Goal: Task Accomplishment & Management: Use online tool/utility

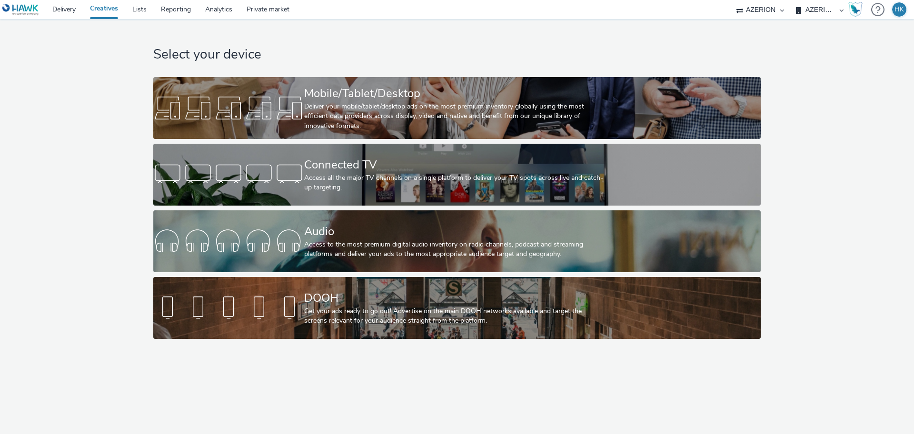
select select "79162ed7-0017-4339-93b0-3399b708648f"
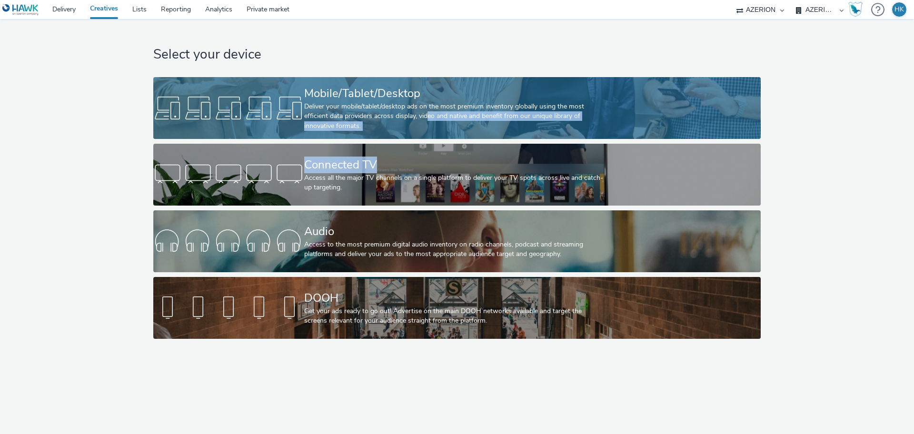
drag, startPoint x: 428, startPoint y: 142, endPoint x: 427, endPoint y: 116, distance: 26.2
click at [427, 116] on div "Select your device Mobile/Tablet/Desktop Deliver your mobile/tablet/desktop ads…" at bounding box center [457, 181] width 614 height 325
click at [427, 116] on div "Deliver your mobile/tablet/desktop ads on the most premium inventory globally u…" at bounding box center [455, 116] width 302 height 29
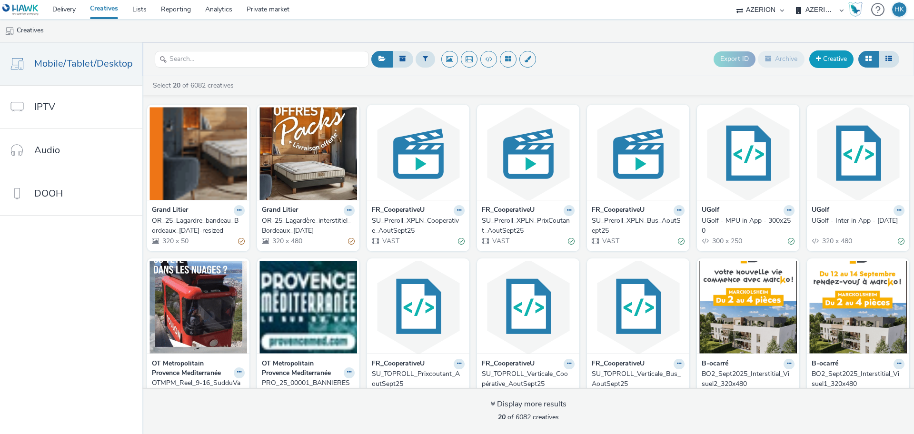
click at [827, 63] on link "Creative" at bounding box center [832, 58] width 44 height 17
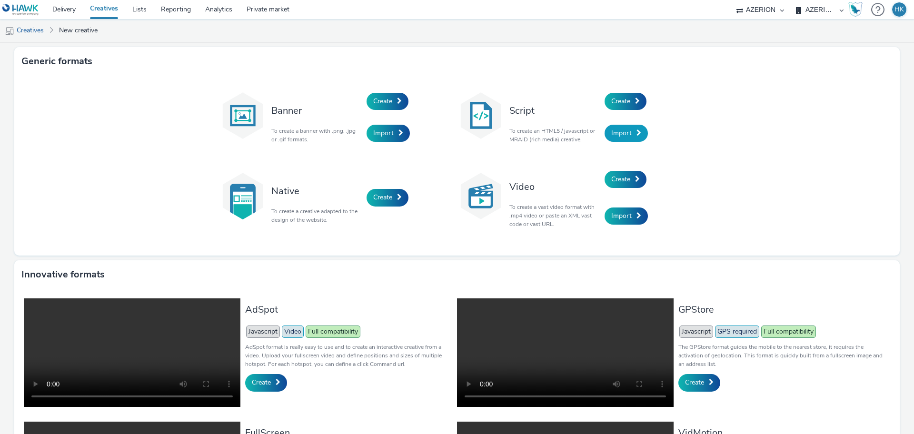
click at [617, 131] on span "Import" at bounding box center [621, 133] width 20 height 9
click at [615, 102] on span "Create" at bounding box center [620, 101] width 19 height 9
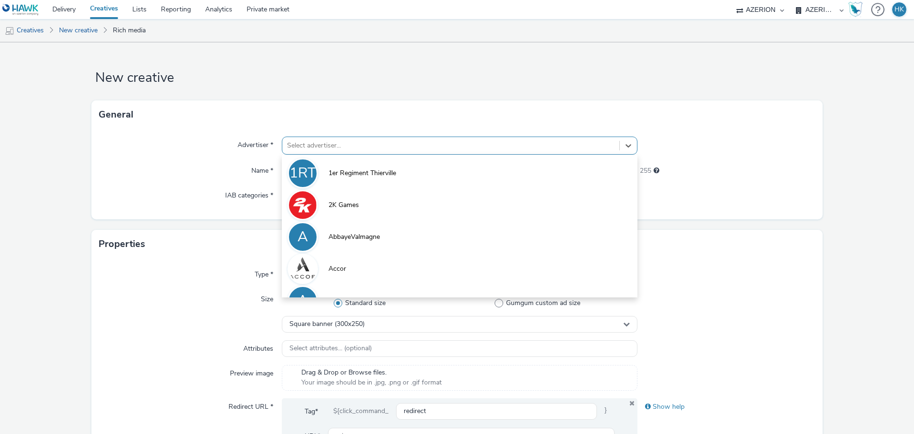
click at [365, 147] on div at bounding box center [451, 145] width 328 height 11
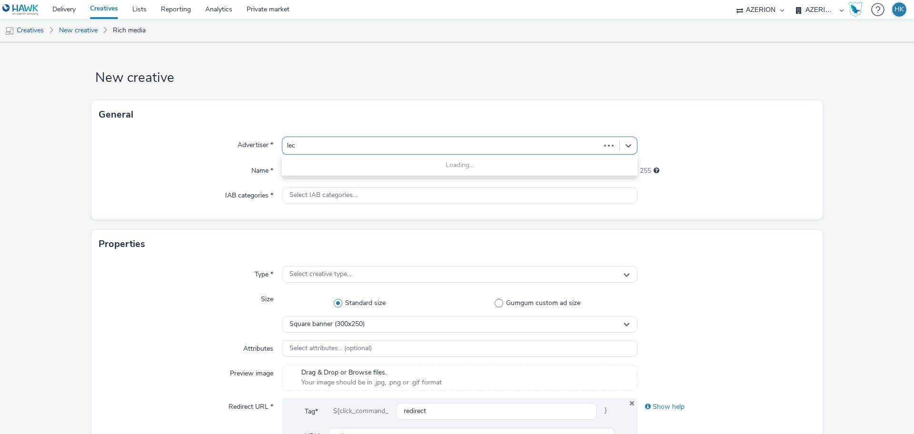
type input "lecl"
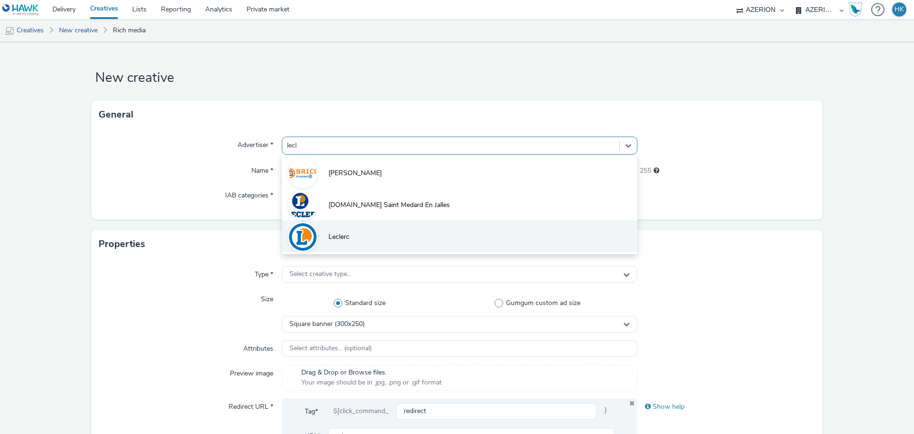
click at [364, 236] on li "Leclerc" at bounding box center [460, 236] width 356 height 32
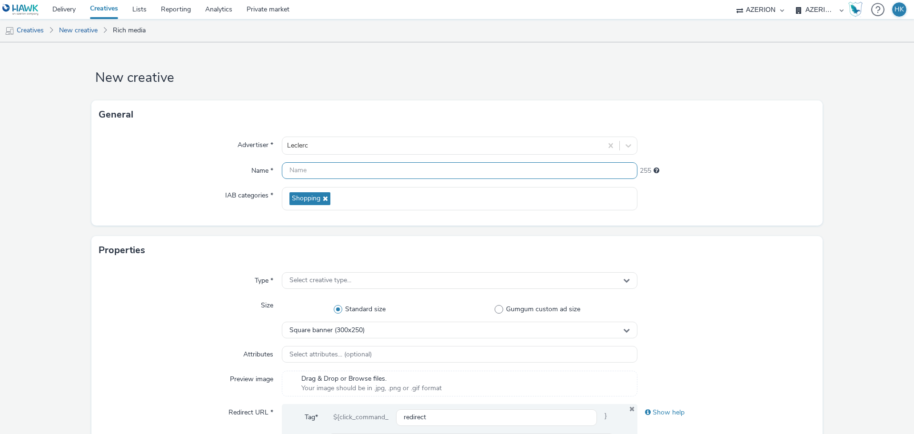
click at [340, 173] on input "text" at bounding box center [460, 170] width 356 height 17
paste input "FR_CMIMedia_Leclerc_SCACHAP_ProspectusRentrée"
type input "FR_CMIMedia_Leclerc_SCACHAP_ProspectusRentrée | Inter"
click at [841, 189] on form "New creative General Advertiser * [PERSON_NAME] Name * FR_CMIMedia_Leclerc_SCAC…" at bounding box center [457, 432] width 914 height 781
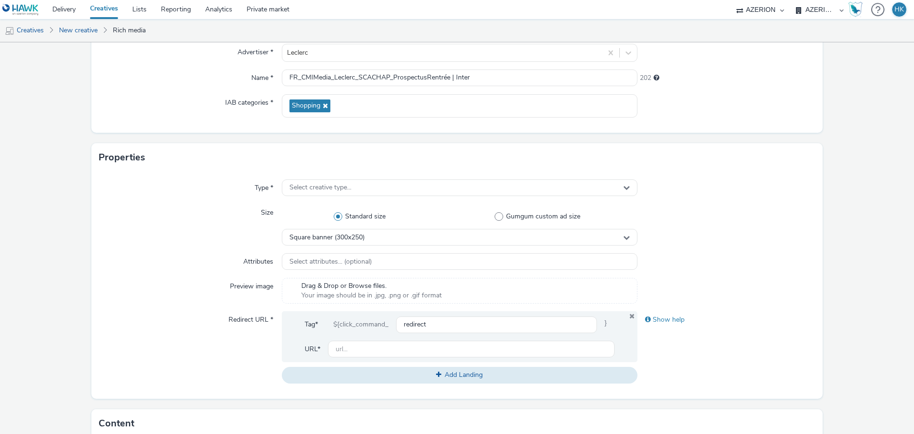
scroll to position [117, 0]
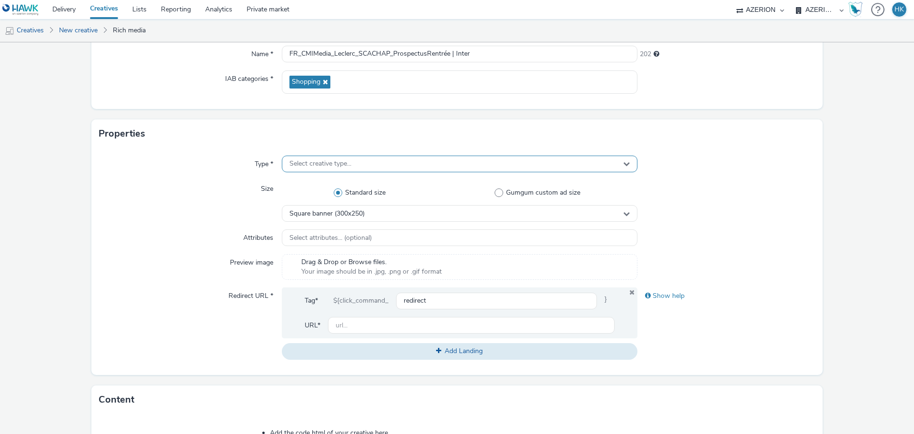
click at [423, 162] on div "Select creative type..." at bounding box center [460, 164] width 356 height 17
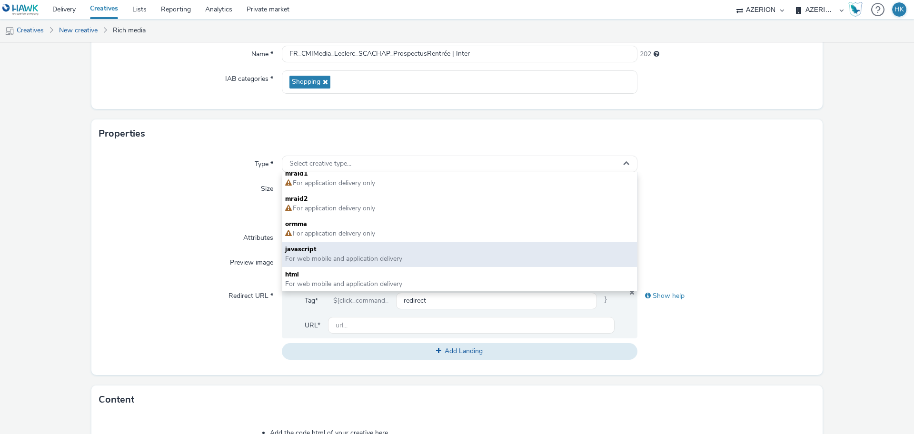
scroll to position [7, 0]
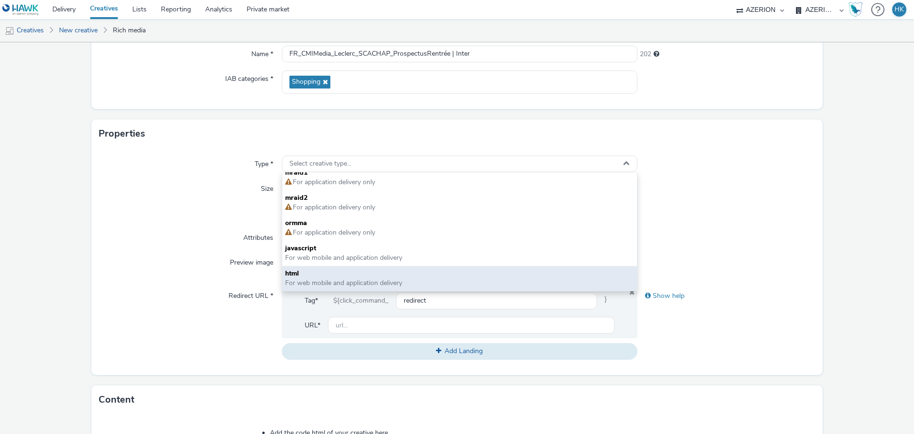
click at [330, 287] on span "For web mobile and application delivery" at bounding box center [343, 283] width 117 height 9
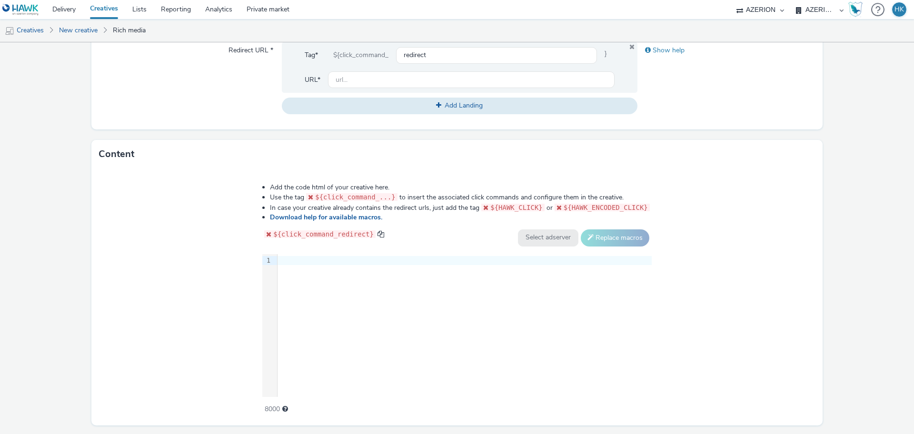
scroll to position [363, 0]
click at [297, 259] on div at bounding box center [465, 260] width 374 height 10
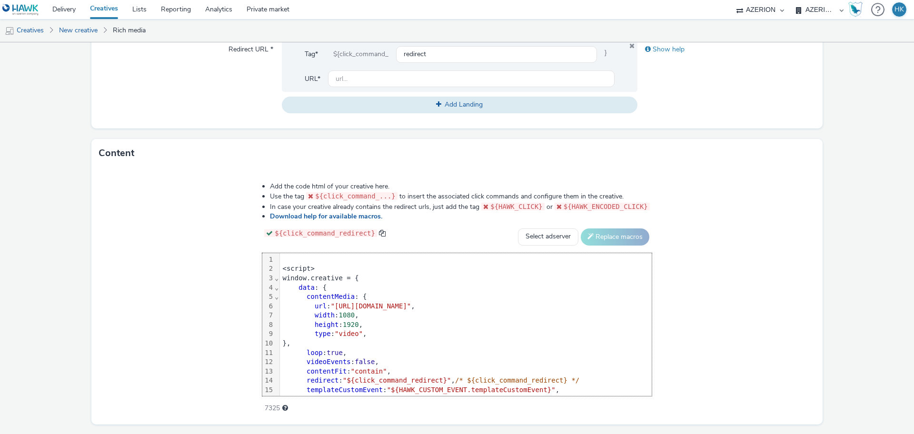
scroll to position [75, 0]
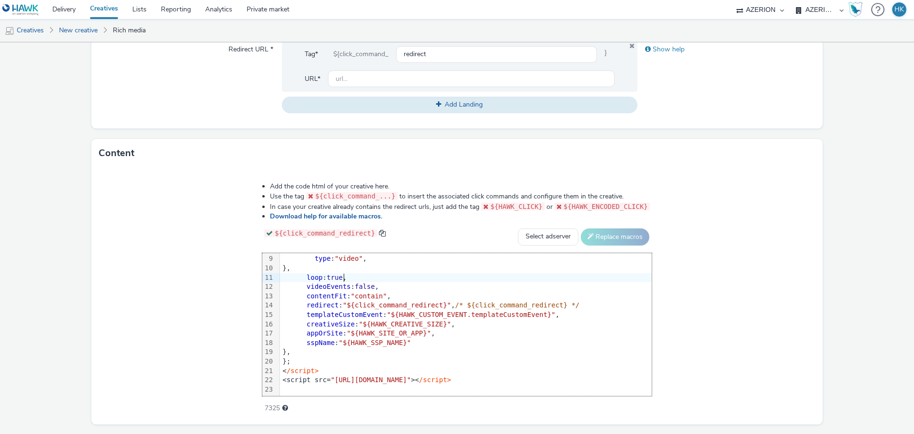
click at [758, 273] on div "Add the code html of your creative here. Use the tag ${click_command_...} to in…" at bounding box center [456, 296] width 731 height 257
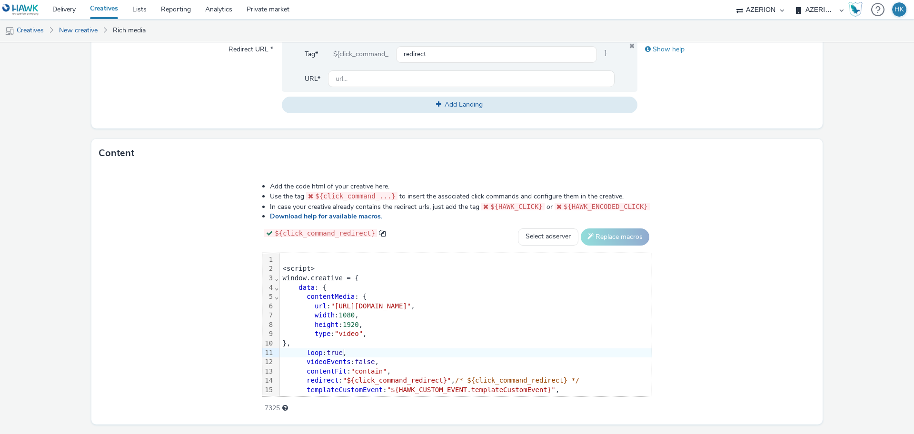
scroll to position [288, 0]
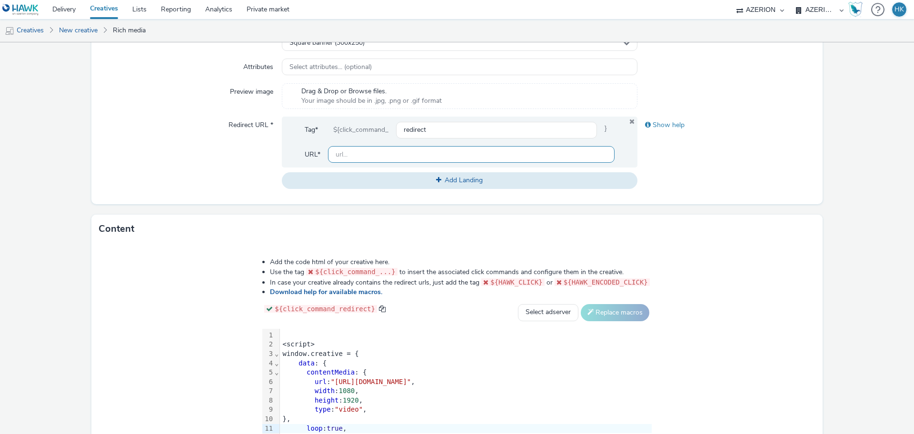
click at [362, 160] on input "text" at bounding box center [471, 154] width 287 height 17
paste input "[DOMAIN_NAME]"
type input "e"
paste input "[URL][DOMAIN_NAME][PERSON_NAME]"
type input "[URL][DOMAIN_NAME][PERSON_NAME]"
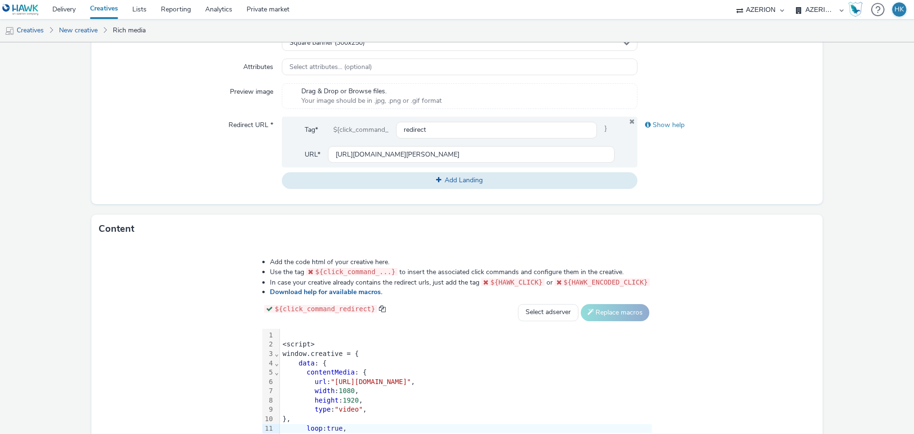
click at [855, 230] on form "New creative General Advertiser * [PERSON_NAME] Name * FR_CMIMedia_Leclerc_SCAC…" at bounding box center [457, 145] width 914 height 781
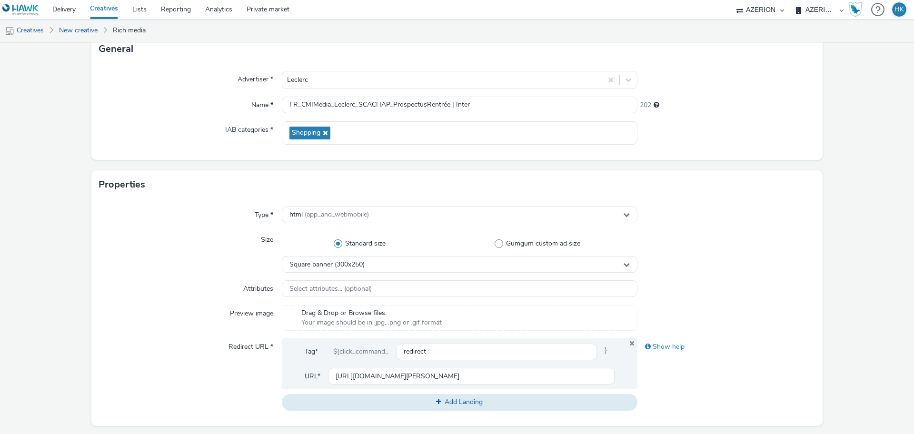
scroll to position [0, 0]
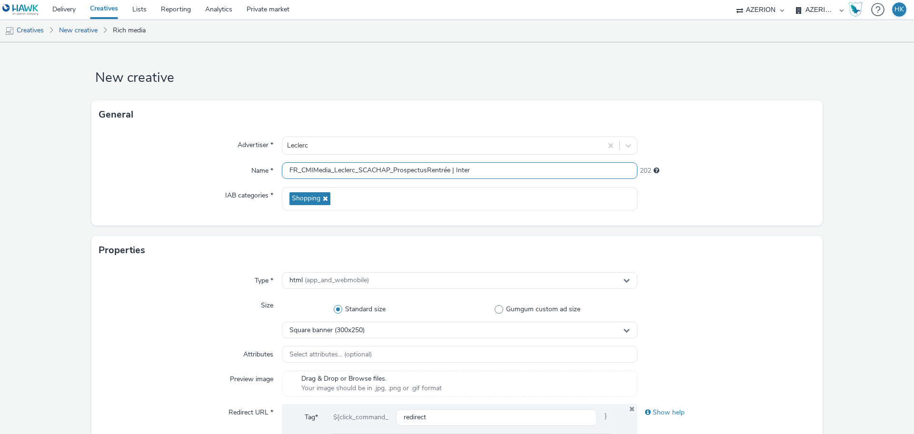
drag, startPoint x: 486, startPoint y: 161, endPoint x: 487, endPoint y: 173, distance: 12.4
click at [487, 173] on div "Advertiser * [PERSON_NAME] Name * FR_CMIMedia_Leclerc_SCACHAP_ProspectusRentrée…" at bounding box center [456, 177] width 731 height 97
click at [487, 173] on input "FR_CMIMedia_Leclerc_SCACHAP_ProspectusRentrée | Inter" at bounding box center [460, 170] width 356 height 17
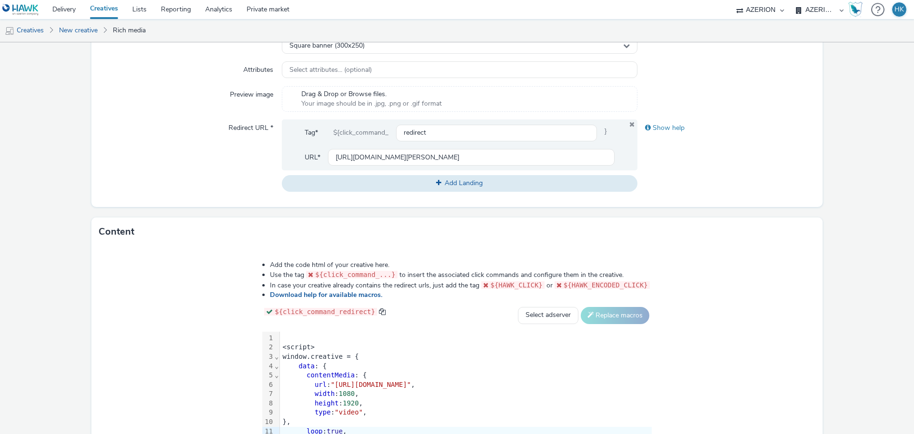
scroll to position [389, 0]
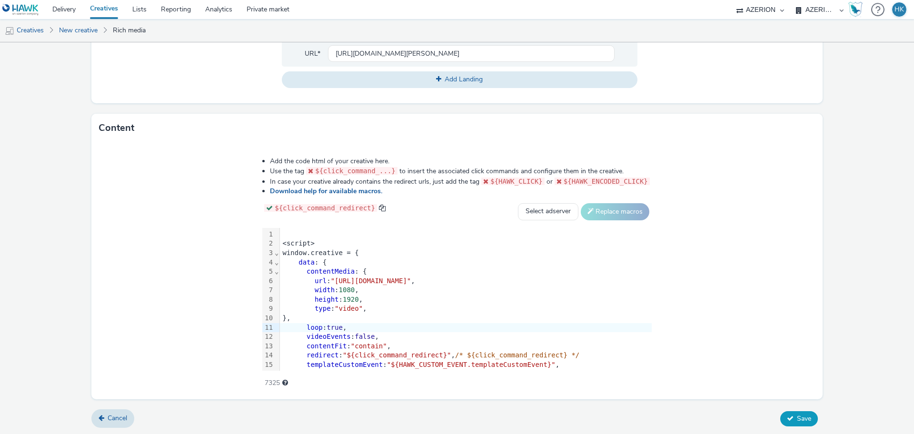
type input "FR_CMIMedia_Leclerc_SCACHAP_ProspectusRentrée | Interstitial"
click at [786, 412] on button "Save" at bounding box center [799, 418] width 38 height 15
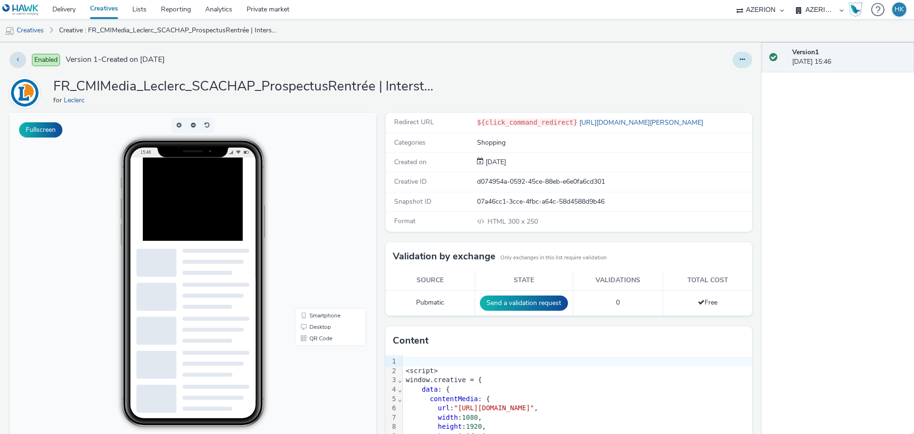
click at [740, 60] on icon at bounding box center [742, 59] width 5 height 7
click at [693, 96] on link "Duplicate" at bounding box center [716, 98] width 71 height 19
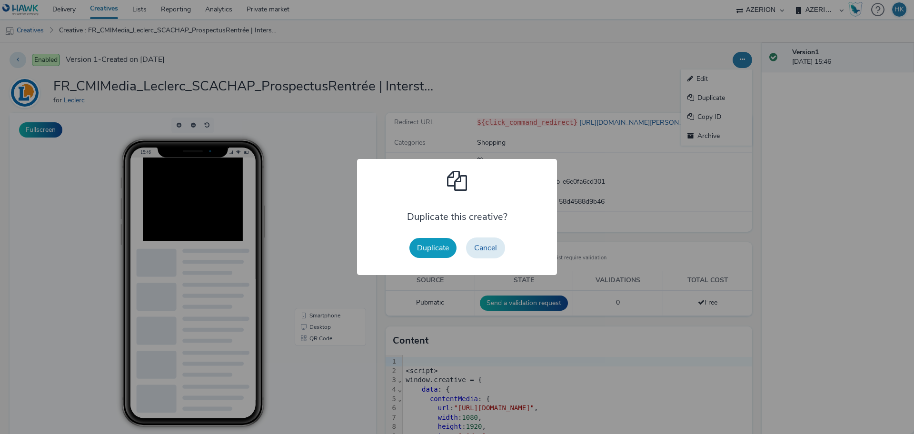
click at [440, 249] on button "Duplicate" at bounding box center [433, 248] width 47 height 20
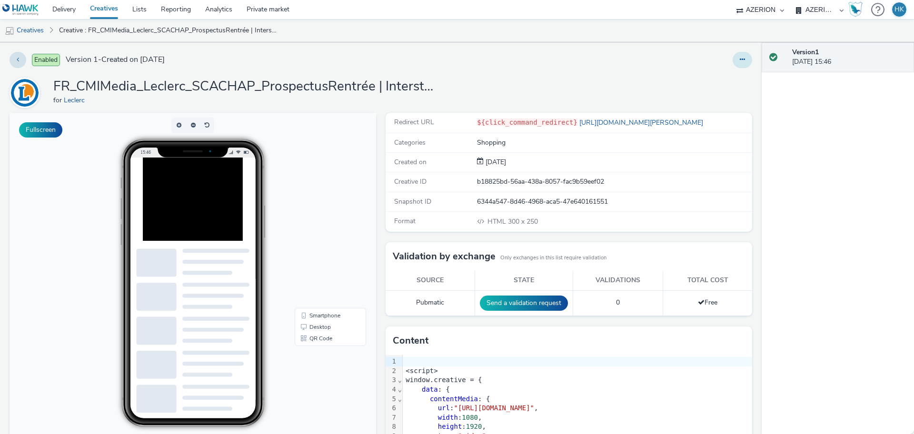
click at [740, 62] on icon at bounding box center [742, 59] width 5 height 7
click at [706, 77] on link "Edit" at bounding box center [716, 79] width 71 height 19
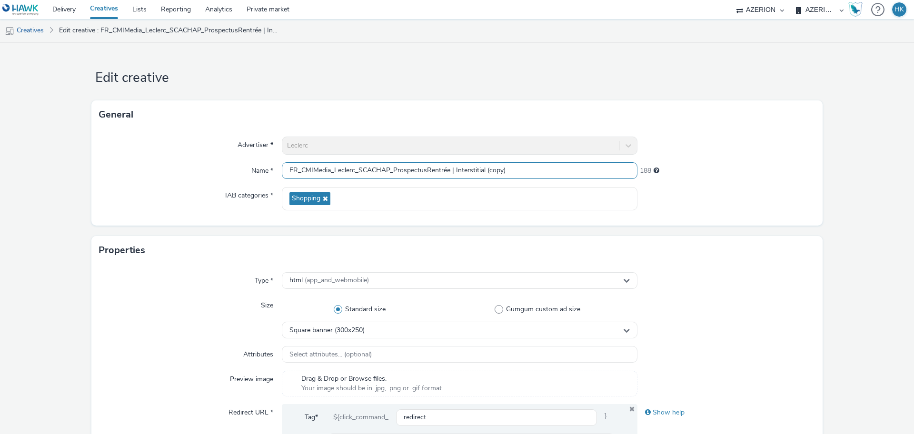
drag, startPoint x: 513, startPoint y: 165, endPoint x: 453, endPoint y: 165, distance: 60.0
click at [453, 165] on input "FR_CMIMedia_Leclerc_SCACHAP_ProspectusRentrée | Interstitial (copy)" at bounding box center [460, 170] width 356 height 17
type input "FR_CMIMedia_Leclerc_SCACHAP_ProspectusRentrée | Banner"
click at [863, 179] on form "Edit creative General Advertiser * [PERSON_NAME] Name * FR_CMIMedia_Leclerc_SCA…" at bounding box center [457, 432] width 914 height 781
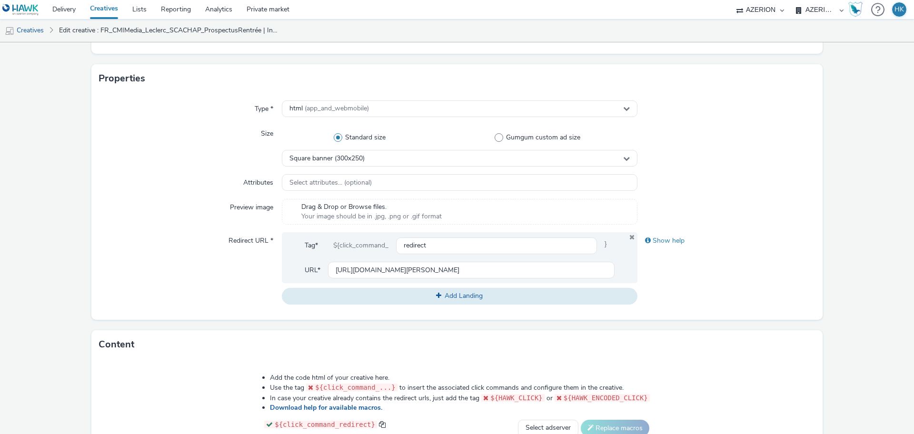
scroll to position [171, 0]
click at [452, 153] on div "Square banner (300x250)" at bounding box center [460, 158] width 356 height 17
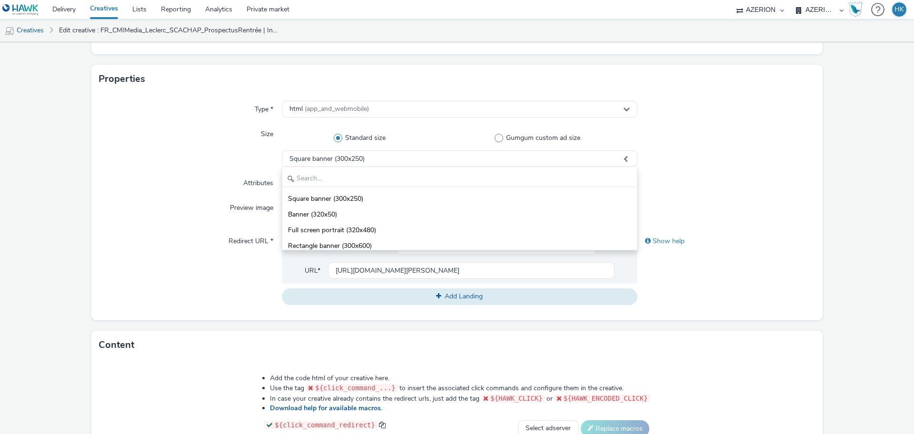
click at [707, 223] on div at bounding box center [727, 213] width 178 height 26
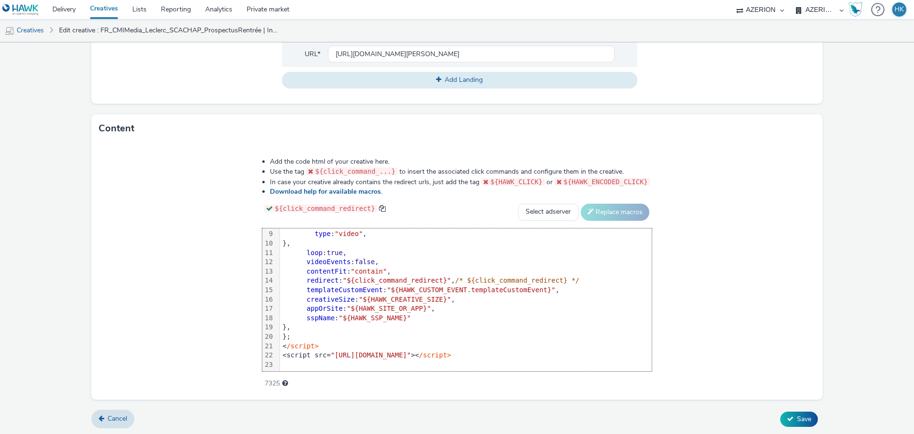
scroll to position [0, 0]
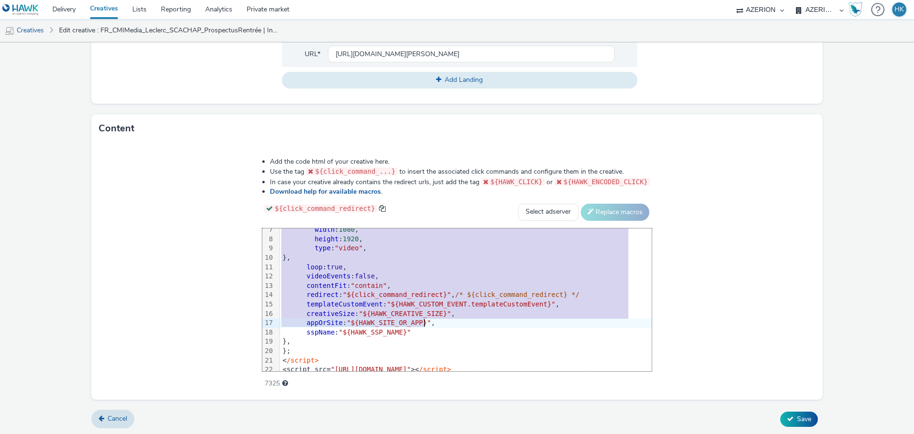
drag, startPoint x: 285, startPoint y: 251, endPoint x: 504, endPoint y: 426, distance: 280.6
click at [504, 426] on form "Edit creative General Advertiser * [PERSON_NAME] Name * FR_CMIMedia_Leclerc_SCA…" at bounding box center [457, 44] width 914 height 781
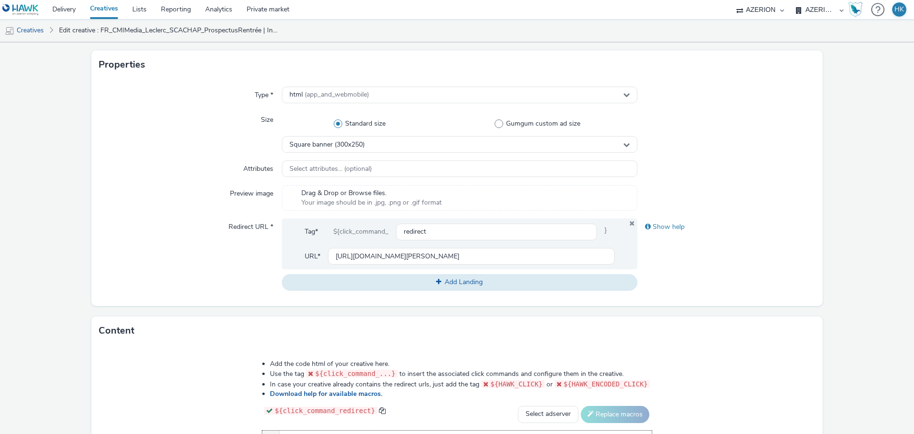
scroll to position [179, 0]
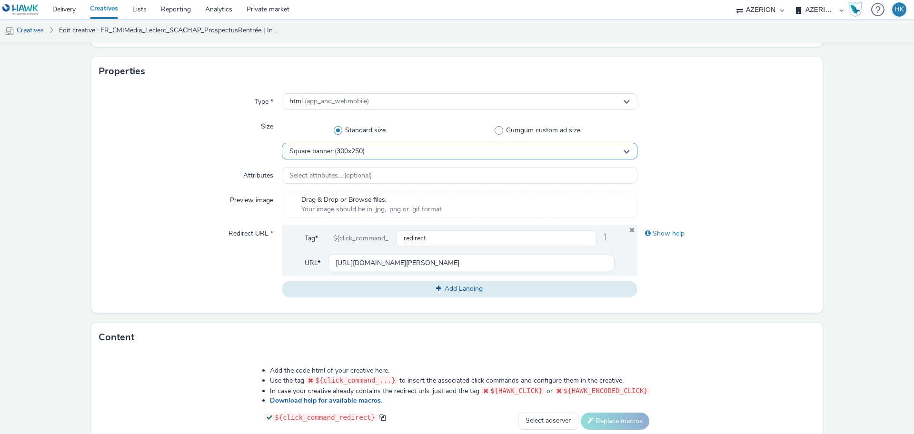
click at [422, 158] on div "Square banner (300x250)" at bounding box center [460, 151] width 356 height 17
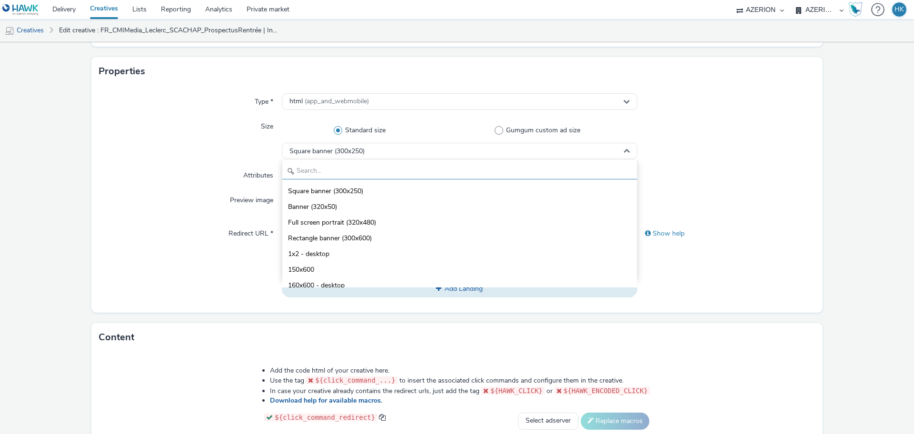
click at [363, 171] on input "text" at bounding box center [459, 171] width 355 height 17
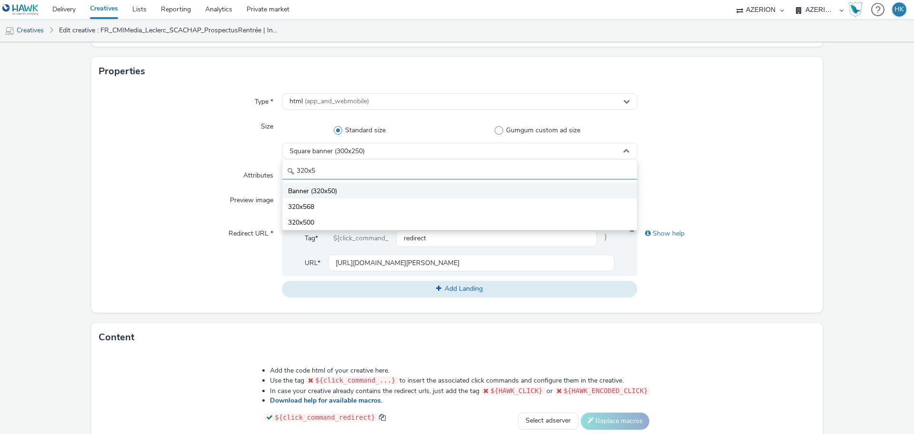
type input "320x5"
click at [369, 188] on li "Banner (320x50)" at bounding box center [459, 191] width 355 height 16
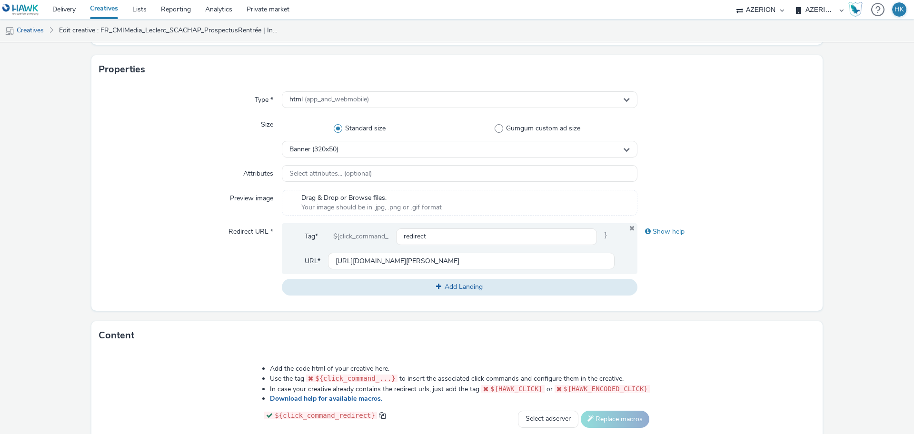
scroll to position [389, 0]
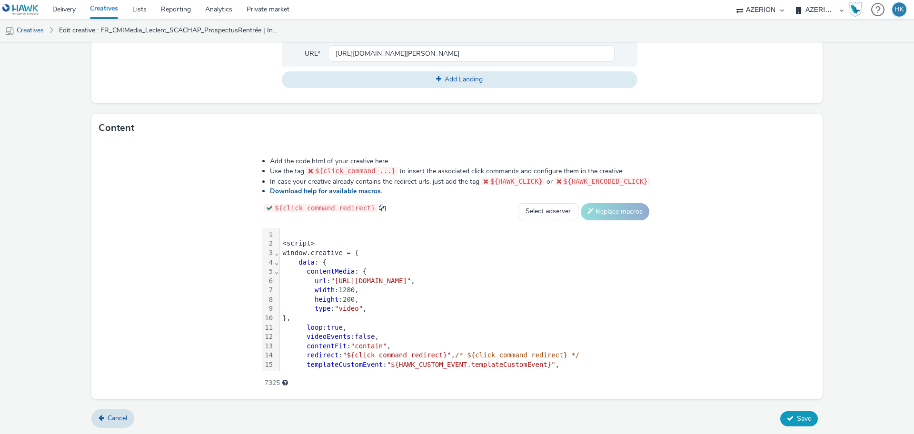
click at [797, 418] on span "Save" at bounding box center [804, 418] width 14 height 9
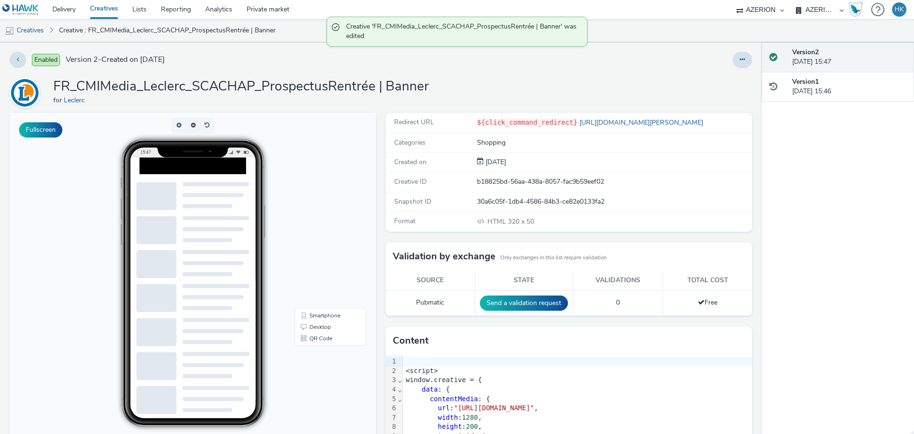
click at [108, 8] on link "Creatives" at bounding box center [104, 9] width 42 height 19
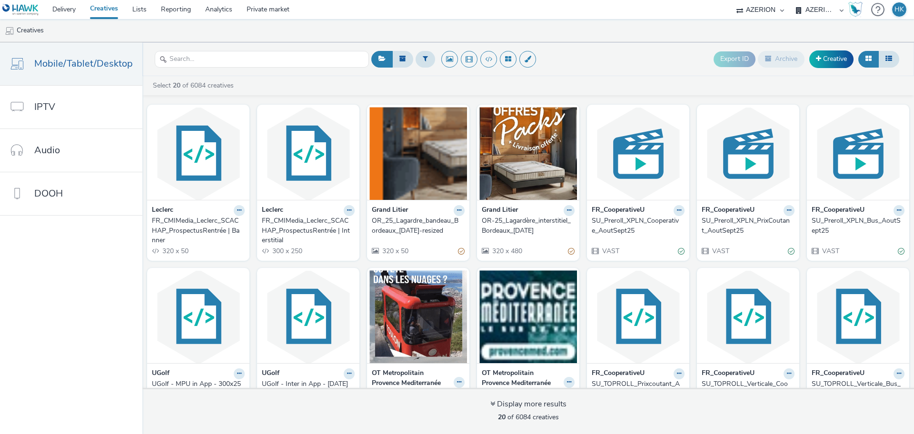
click at [320, 228] on div "FR_CMIMedia_Leclerc_SCACHAP_ProspectusRentrée | Interstitial" at bounding box center [306, 230] width 89 height 29
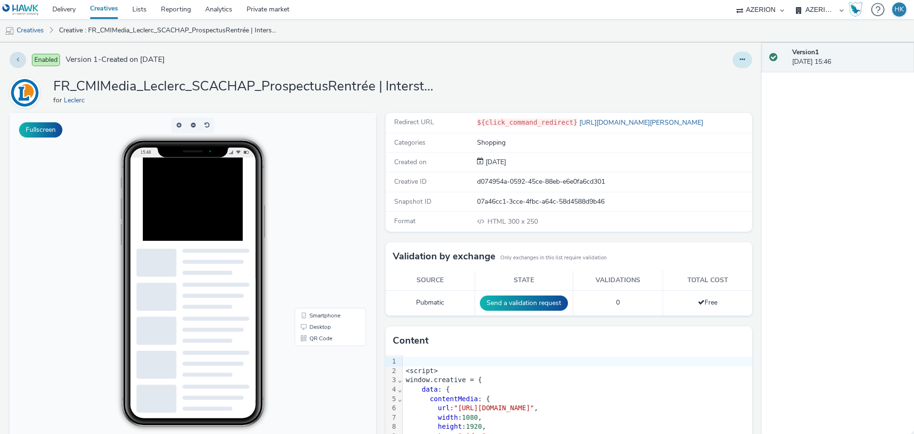
click at [740, 59] on icon at bounding box center [742, 59] width 5 height 7
click at [688, 77] on icon at bounding box center [692, 78] width 9 height 7
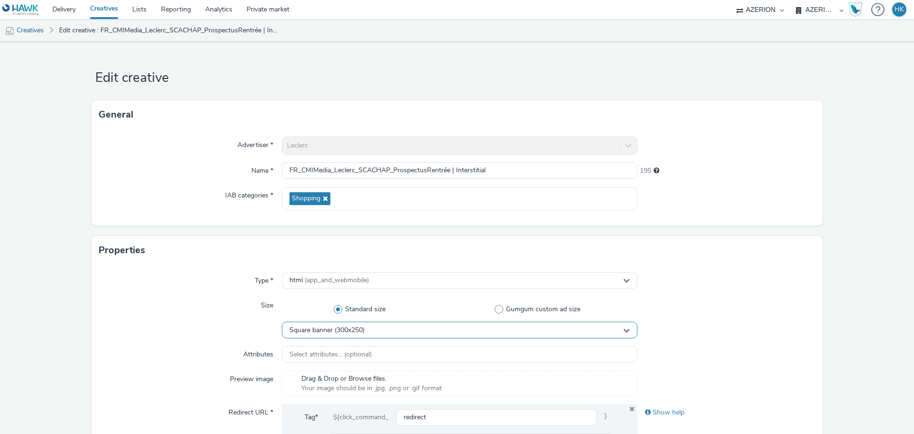
click at [437, 324] on div "Square banner (300x250)" at bounding box center [460, 330] width 356 height 17
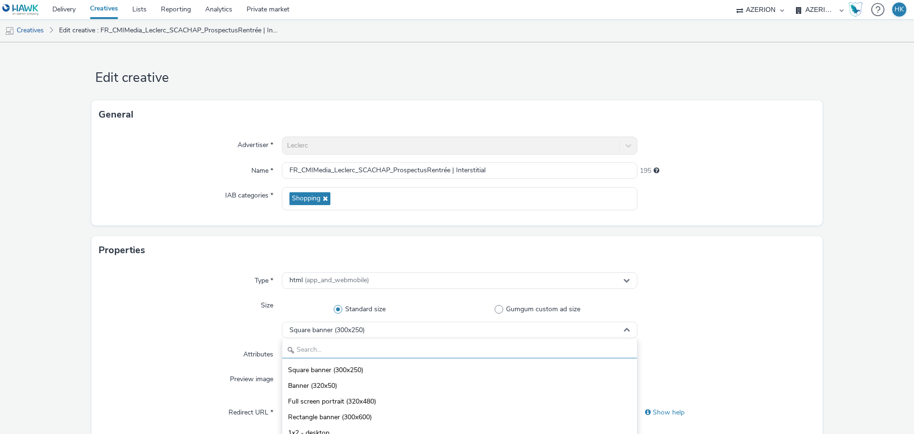
click at [367, 347] on input "text" at bounding box center [459, 350] width 355 height 17
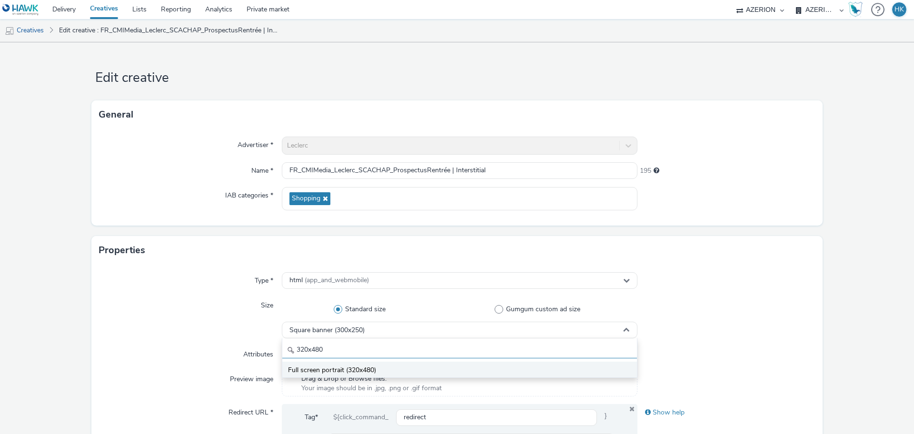
type input "320x480"
click at [373, 364] on li "Full screen portrait (320x480)" at bounding box center [459, 370] width 355 height 16
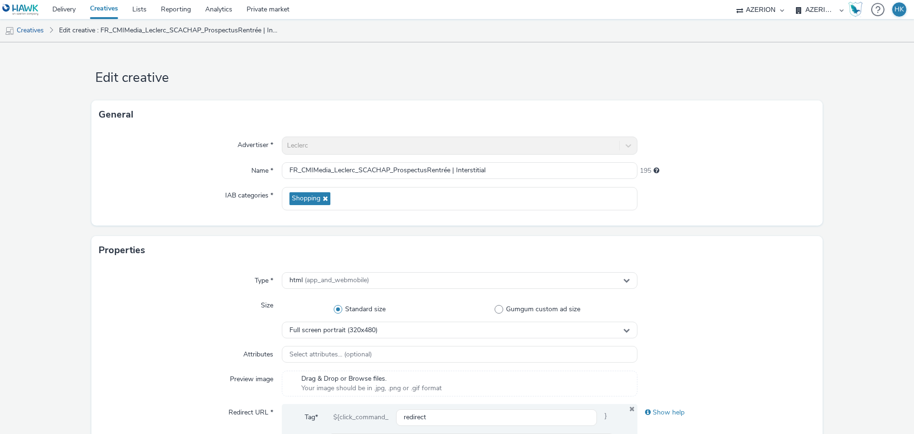
click at [844, 225] on form "Edit creative General Advertiser * [PERSON_NAME] Name * FR_CMIMedia_Leclerc_SCA…" at bounding box center [457, 432] width 914 height 781
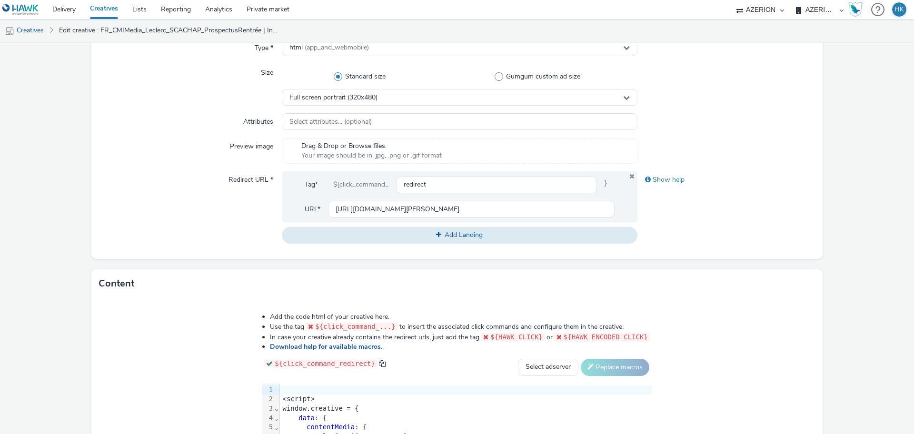
scroll to position [389, 0]
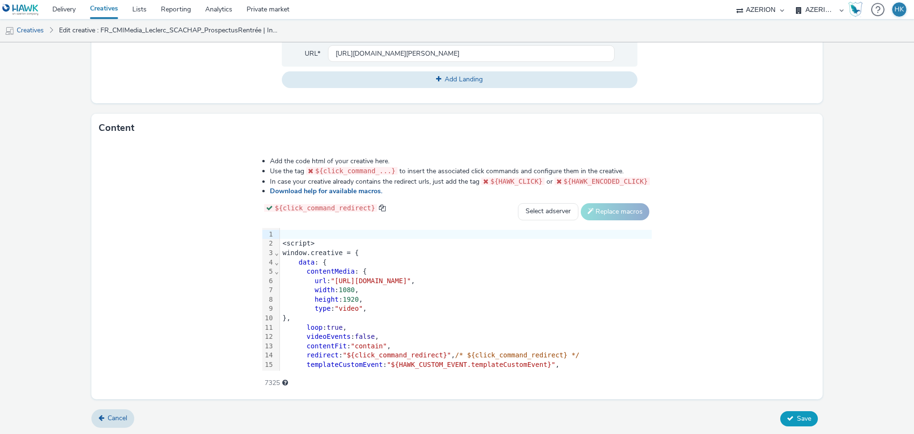
click at [780, 421] on button "Save" at bounding box center [799, 418] width 38 height 15
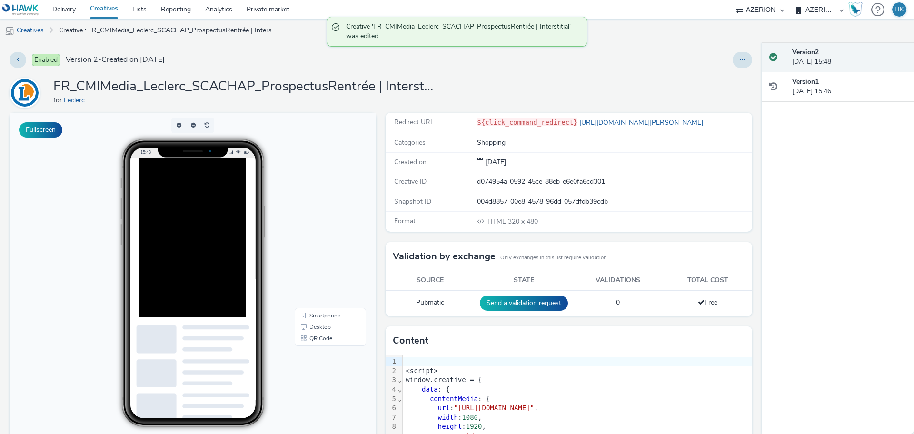
click at [111, 8] on link "Creatives" at bounding box center [104, 9] width 42 height 19
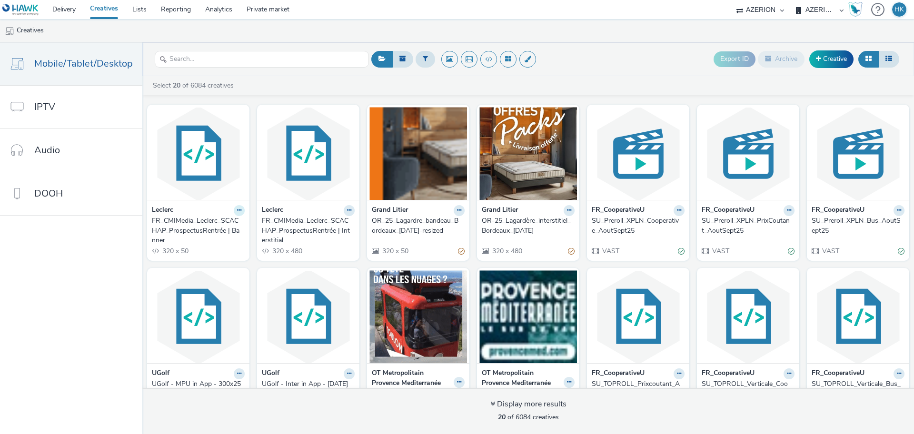
click at [237, 209] on icon at bounding box center [239, 211] width 4 height 6
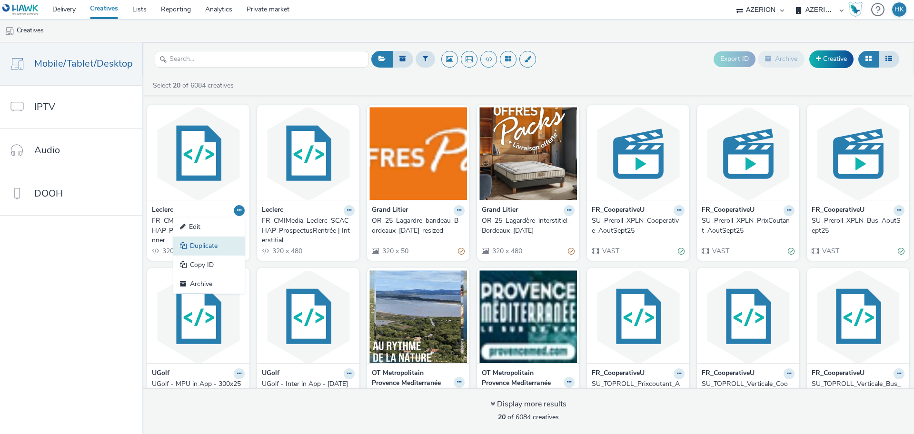
click at [222, 239] on link "Duplicate" at bounding box center [208, 246] width 71 height 19
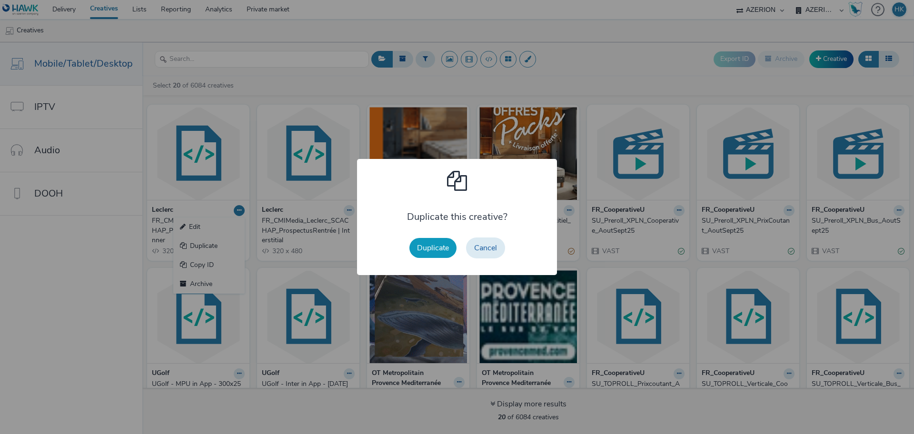
click at [427, 250] on button "Duplicate" at bounding box center [433, 248] width 47 height 20
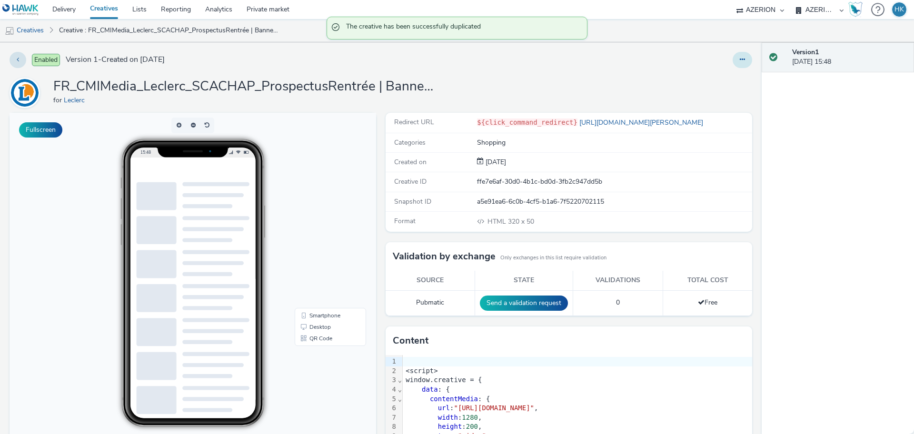
click at [742, 60] on button at bounding box center [743, 60] width 20 height 16
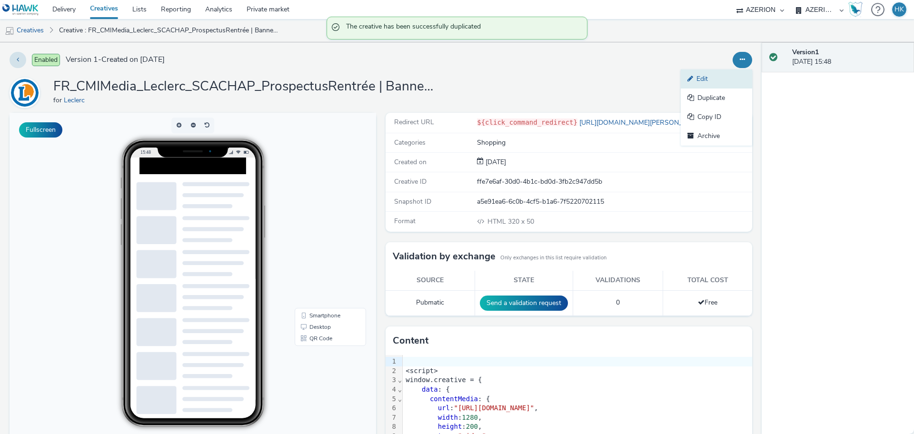
click at [700, 70] on link "Edit" at bounding box center [716, 79] width 71 height 19
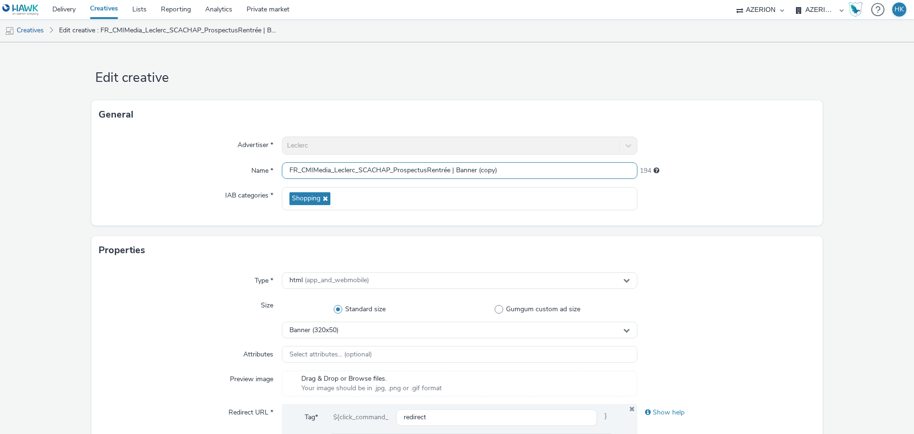
drag, startPoint x: 500, startPoint y: 170, endPoint x: 454, endPoint y: 168, distance: 45.8
click at [454, 168] on input "FR_CMIMedia_Leclerc_SCACHAP_ProspectusRentrée | Banner (copy)" at bounding box center [460, 170] width 356 height 17
type input "FR_CMIMedia_Leclerc_SCACHAP_ProspectusRentrée | MPU"
click at [564, 334] on div "Banner (320x50)" at bounding box center [460, 330] width 356 height 17
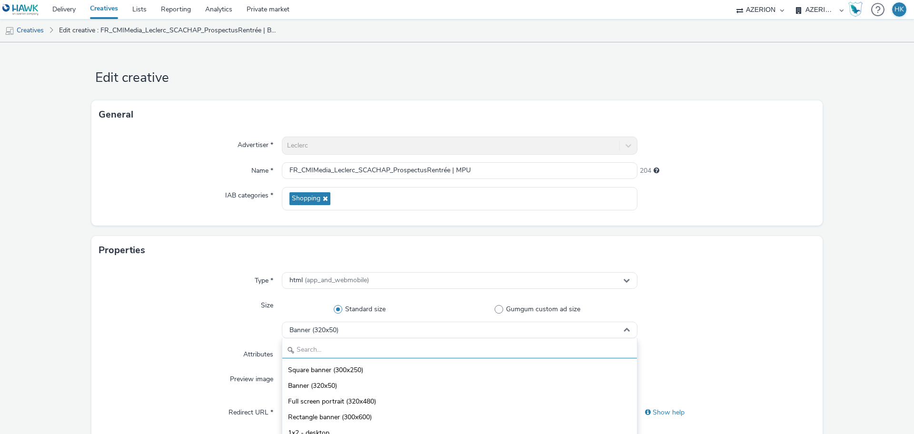
click at [434, 349] on input "text" at bounding box center [459, 350] width 355 height 17
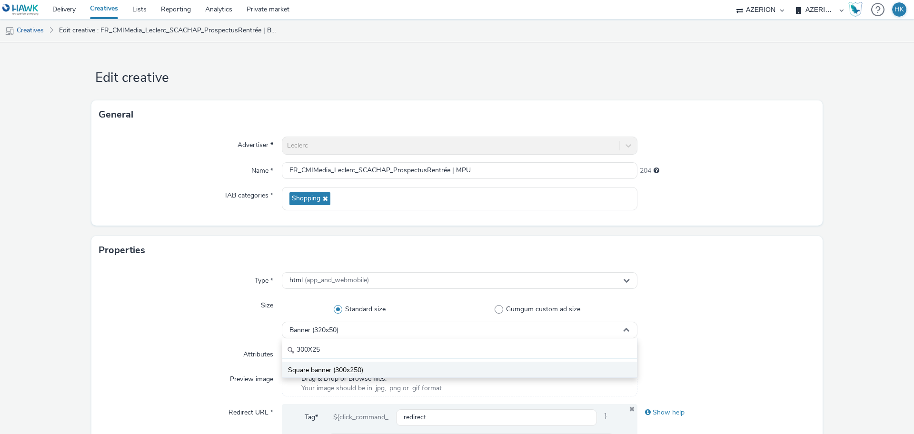
type input "300X25"
click at [442, 365] on li "Square banner (300x250)" at bounding box center [459, 370] width 355 height 16
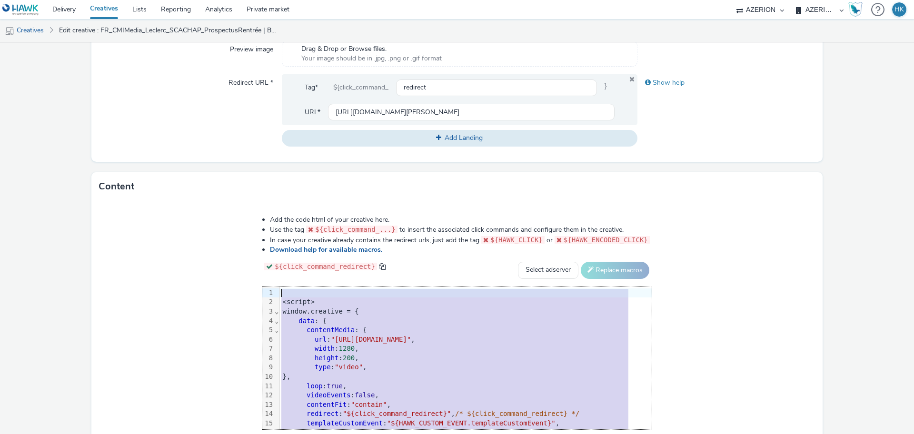
drag, startPoint x: 340, startPoint y: 419, endPoint x: 269, endPoint y: 169, distance: 259.4
click at [269, 169] on form "Edit creative General Advertiser * [PERSON_NAME] Name * FR_CMIMedia_Leclerc_SCA…" at bounding box center [457, 102] width 914 height 781
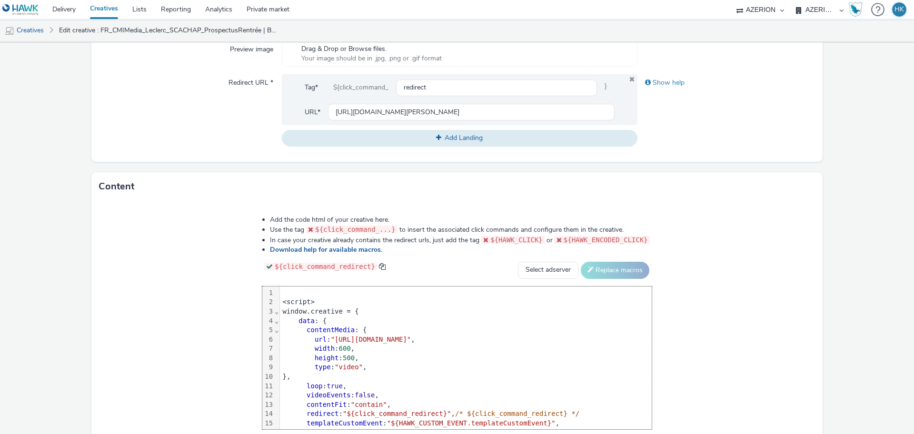
scroll to position [0, 0]
click at [687, 326] on div "Add the code html of your creative here. Use the tag ${click_command_...} to in…" at bounding box center [456, 329] width 731 height 257
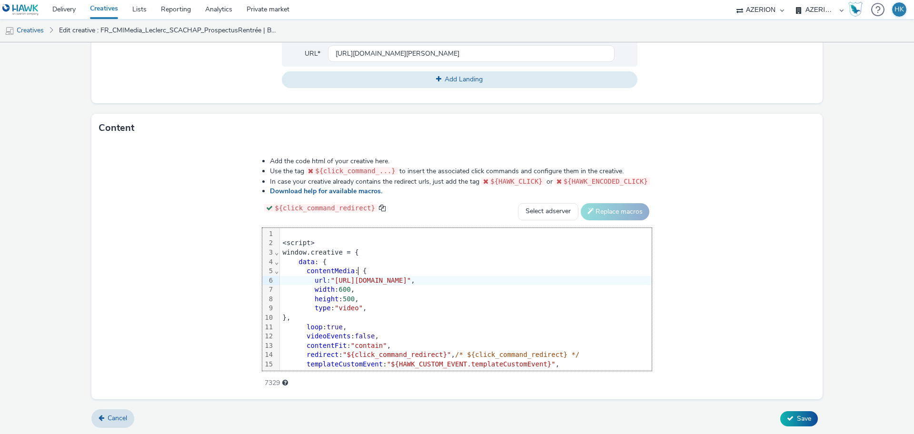
click at [742, 281] on div "Add the code html of your creative here. Use the tag ${click_command_...} to in…" at bounding box center [456, 270] width 731 height 257
click at [788, 417] on button "Save" at bounding box center [799, 418] width 38 height 15
